Goal: Task Accomplishment & Management: Manage account settings

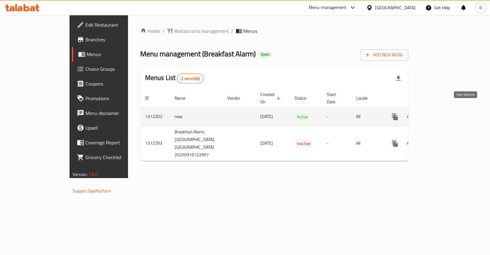
click at [443, 113] on icon "enhanced table" at bounding box center [438, 116] width 7 height 7
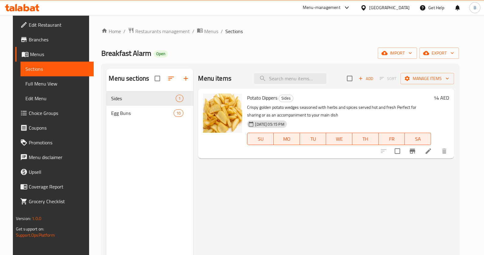
click at [437, 155] on li at bounding box center [428, 150] width 17 height 11
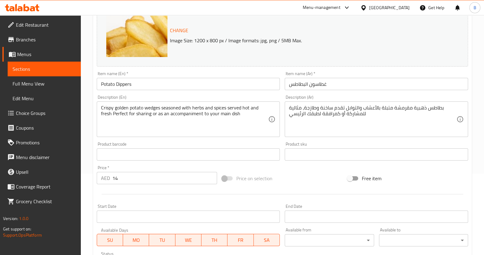
scroll to position [81, 0]
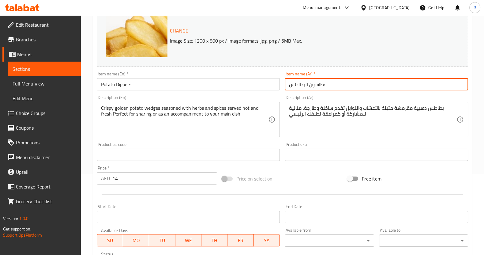
click at [318, 85] on input "غطاسون البطاطس" at bounding box center [376, 84] width 183 height 12
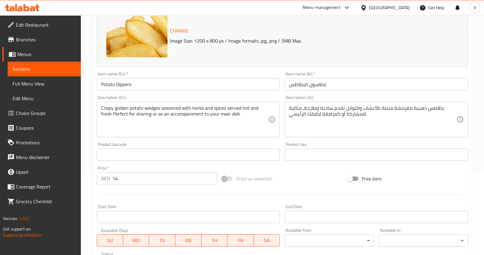
click at [178, 77] on div "Item name (En)   * Potato Dippers Item name (En) *" at bounding box center [188, 81] width 183 height 19
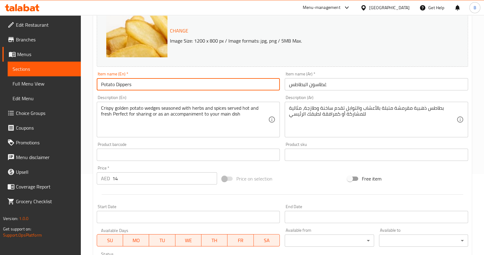
click at [174, 82] on input "Potato Dippers" at bounding box center [188, 84] width 183 height 12
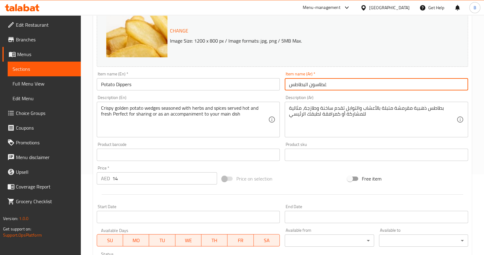
click at [317, 84] on input "غطاسون البطاطس" at bounding box center [376, 84] width 183 height 12
click at [307, 85] on input "ديبر البطاطس" at bounding box center [376, 84] width 183 height 12
drag, startPoint x: 307, startPoint y: 85, endPoint x: 314, endPoint y: 85, distance: 7.3
click at [314, 85] on input "ديبربطاطس" at bounding box center [376, 84] width 183 height 12
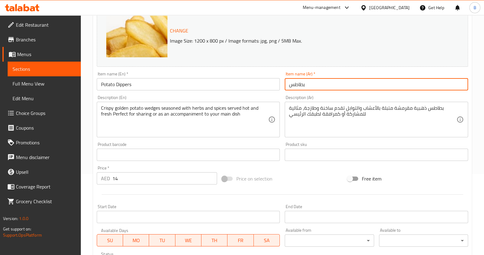
click at [314, 85] on input "بطاطس" at bounding box center [376, 84] width 183 height 12
paste input "ديبر"
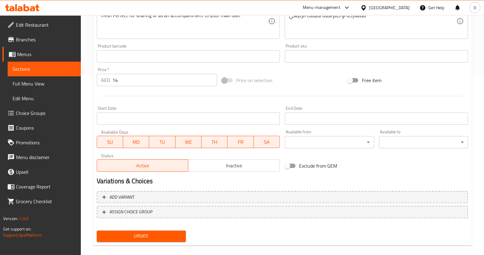
scroll to position [186, 0]
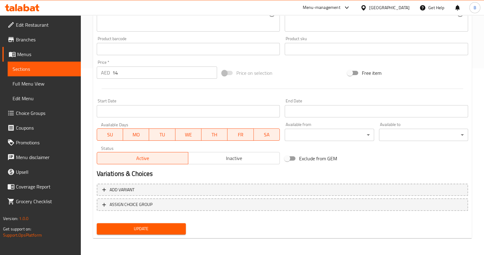
type input "بطاطس ديبر"
click at [161, 230] on span "Update" at bounding box center [141, 229] width 79 height 8
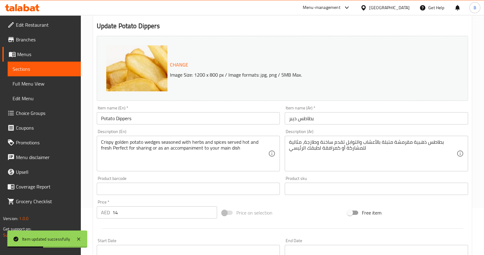
scroll to position [0, 0]
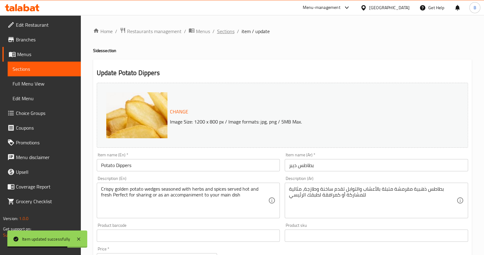
click at [223, 34] on span "Sections" at bounding box center [225, 31] width 17 height 7
